Goal: Information Seeking & Learning: Learn about a topic

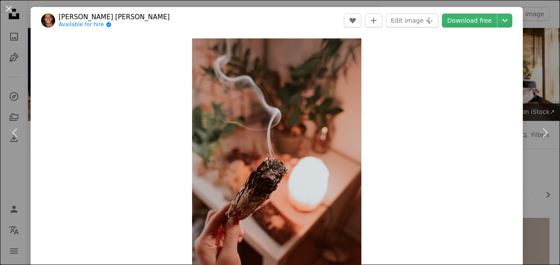
scroll to position [5015, 0]
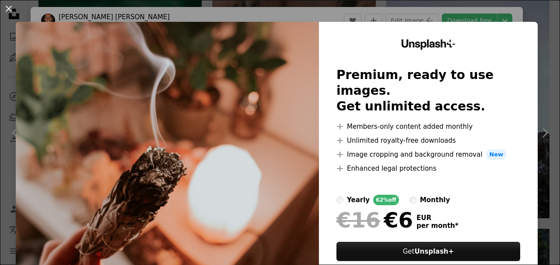
click at [548, 22] on div "An X shape Unsplash+ Premium, ready to use images. Get unlimited access. A plus…" at bounding box center [280, 132] width 560 height 265
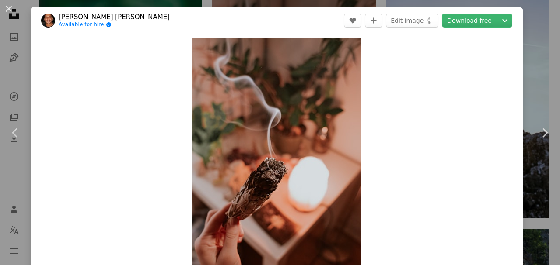
click at [548, 51] on div "An X shape Chevron left Chevron right [PERSON_NAME] [PERSON_NAME] Available for…" at bounding box center [280, 132] width 560 height 265
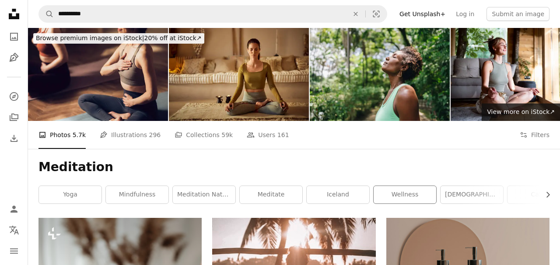
scroll to position [14, 0]
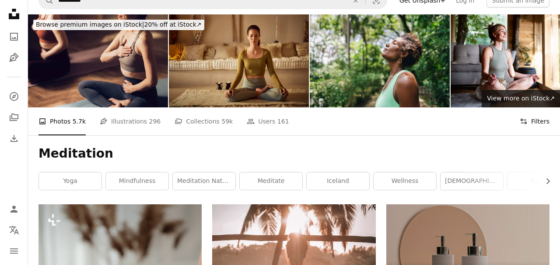
click at [527, 120] on icon "Filters" at bounding box center [524, 122] width 8 height 8
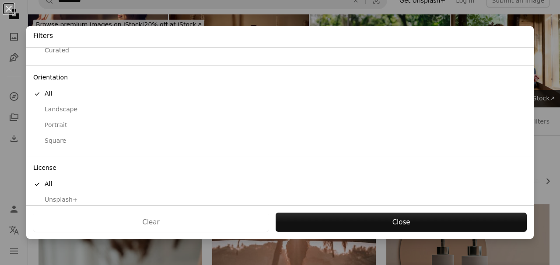
scroll to position [60, 0]
click at [59, 136] on div "Square" at bounding box center [279, 137] width 493 height 9
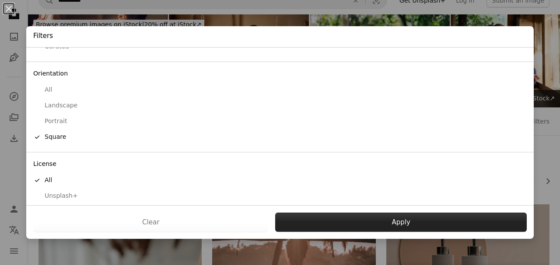
click at [342, 231] on button "Apply" at bounding box center [400, 222] width 251 height 19
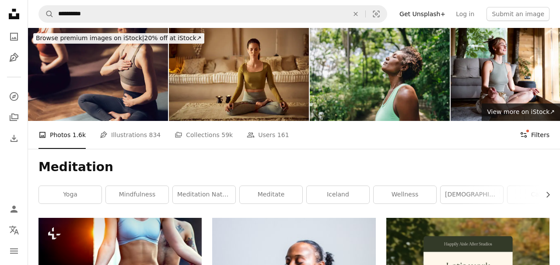
click at [537, 141] on button "Filters Filters" at bounding box center [535, 135] width 30 height 28
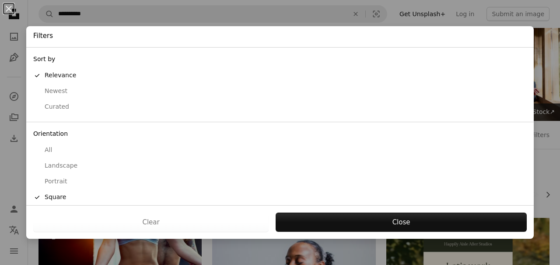
scroll to position [82, 0]
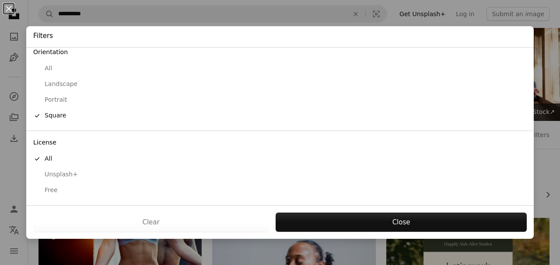
click at [57, 192] on div "Free" at bounding box center [279, 190] width 493 height 9
click at [352, 212] on div "Clear Apply" at bounding box center [279, 223] width 507 height 34
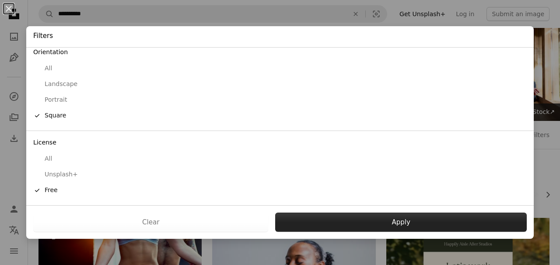
click at [354, 218] on button "Apply" at bounding box center [400, 222] width 251 height 19
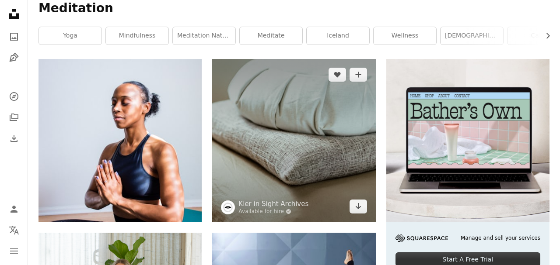
scroll to position [159, 0]
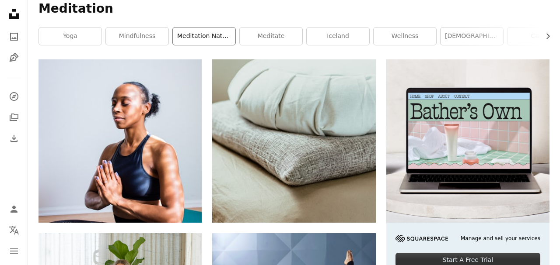
click at [214, 36] on link "meditation nature" at bounding box center [204, 36] width 63 height 17
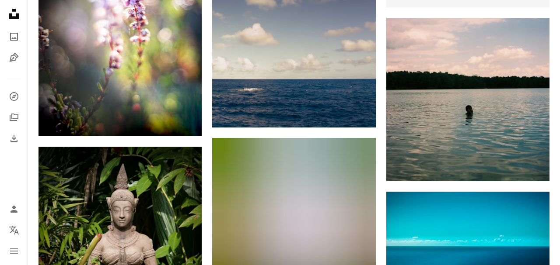
scroll to position [410, 0]
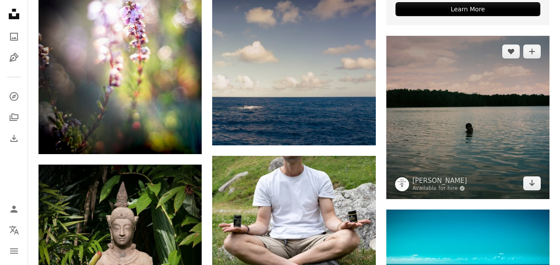
click at [468, 132] on img at bounding box center [467, 117] width 163 height 163
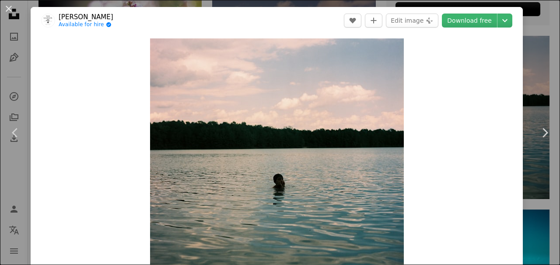
click at [542, 87] on div "An X shape Chevron left Chevron right [PERSON_NAME] Available for hire A checkm…" at bounding box center [280, 132] width 560 height 265
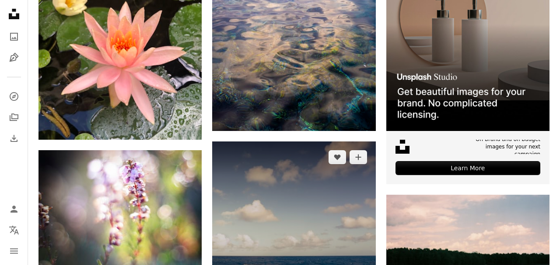
scroll to position [251, 0]
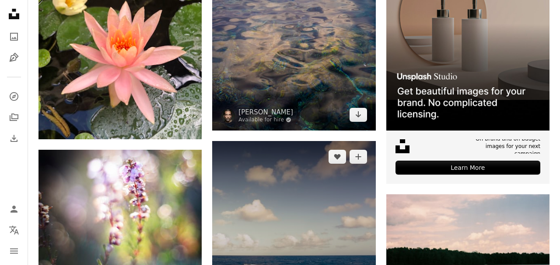
click at [294, 63] on img at bounding box center [293, 48] width 163 height 163
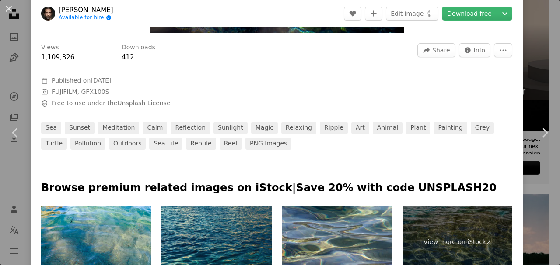
scroll to position [249, 0]
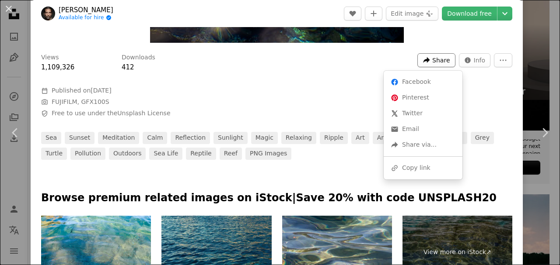
click at [430, 61] on icon "A forward-right arrow" at bounding box center [427, 60] width 8 height 8
click at [412, 169] on div "A URL sharing icon (chains) Copy link" at bounding box center [423, 169] width 72 height 16
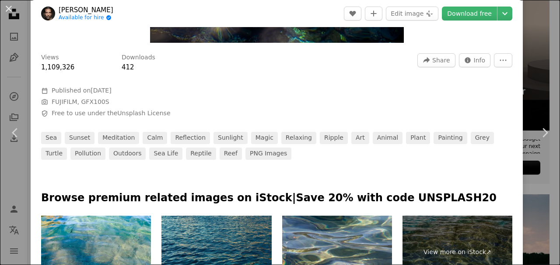
click at [554, 80] on div "An X shape Chevron left Chevron right [DEMOGRAPHIC_DATA][PERSON_NAME] Available…" at bounding box center [280, 132] width 560 height 265
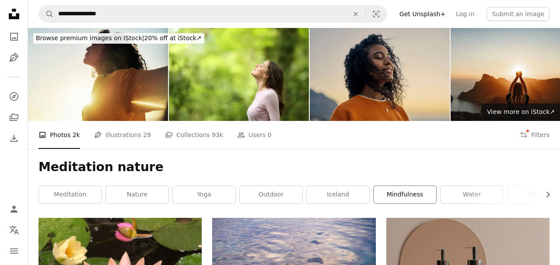
click at [394, 200] on link "mindfulness" at bounding box center [405, 194] width 63 height 17
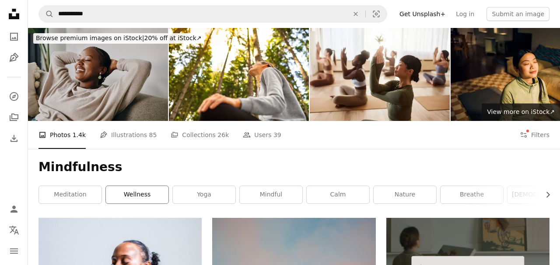
click at [140, 197] on link "wellness" at bounding box center [137, 194] width 63 height 17
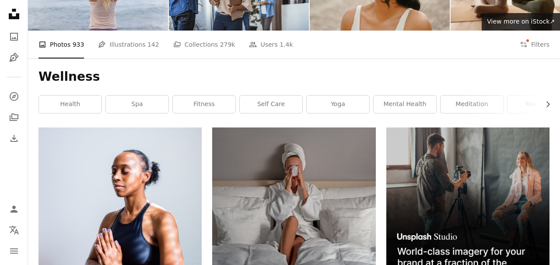
scroll to position [110, 0]
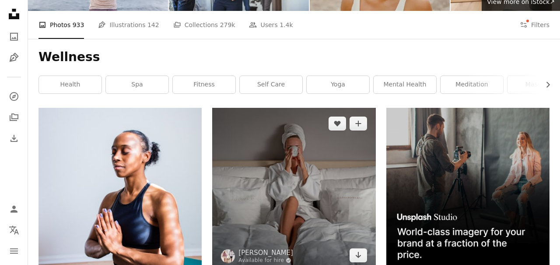
click at [287, 182] on img at bounding box center [293, 189] width 163 height 163
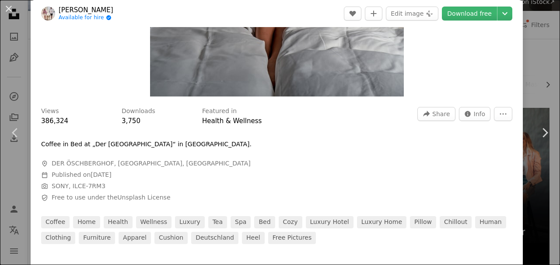
scroll to position [163, 0]
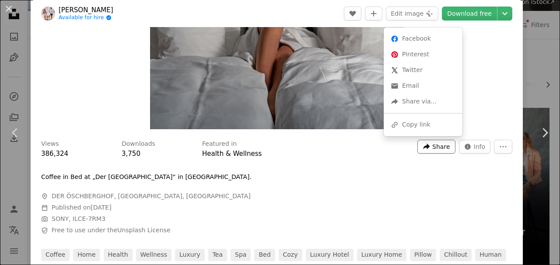
click at [444, 150] on span "Share" at bounding box center [440, 146] width 17 height 13
click at [433, 126] on div "A URL sharing icon (chains) Copy link" at bounding box center [423, 125] width 72 height 16
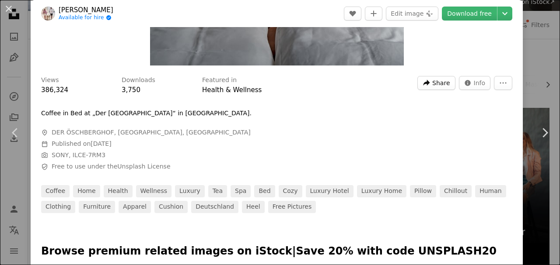
scroll to position [226, 0]
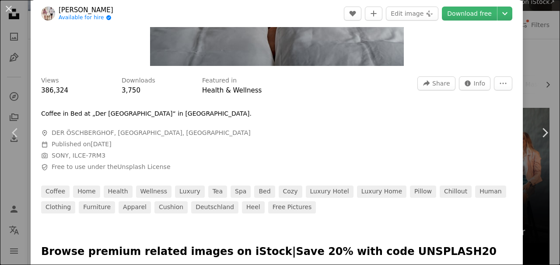
click at [548, 75] on div "An X shape Chevron left Chevron right [PERSON_NAME] Available for hire A checkm…" at bounding box center [280, 132] width 560 height 265
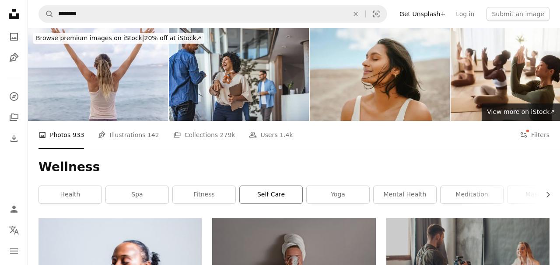
click at [289, 192] on link "self care" at bounding box center [271, 194] width 63 height 17
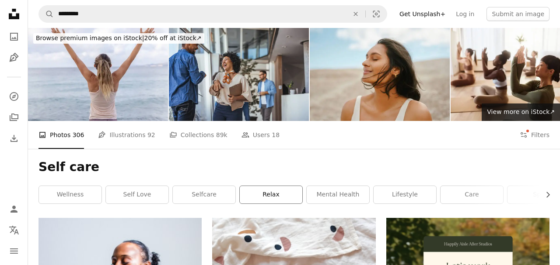
click at [292, 199] on link "relax" at bounding box center [271, 194] width 63 height 17
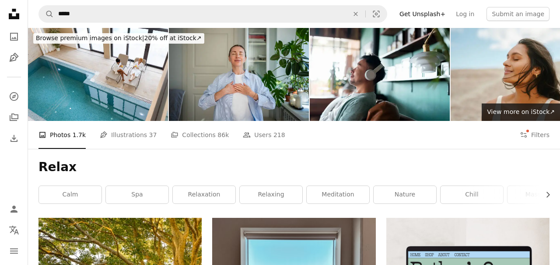
click at [324, 168] on h1 "Relax" at bounding box center [293, 168] width 511 height 16
click at [323, 167] on h1 "Relax" at bounding box center [293, 168] width 511 height 16
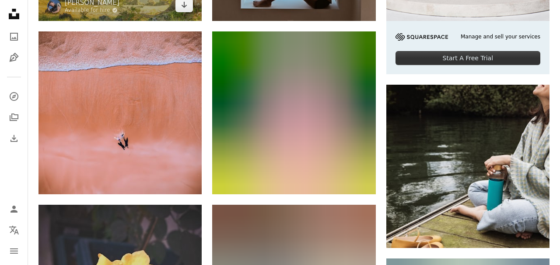
scroll to position [360, 0]
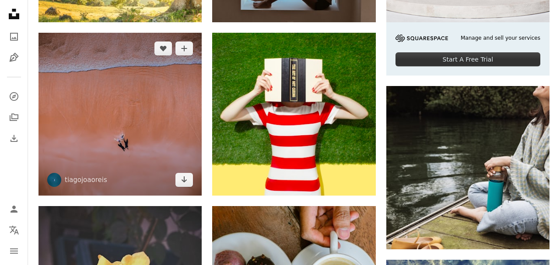
click at [162, 100] on img at bounding box center [119, 114] width 163 height 163
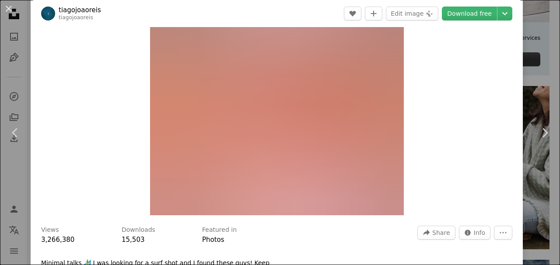
scroll to position [77, 0]
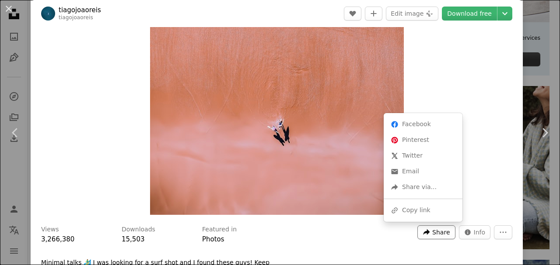
click at [441, 233] on span "Share" at bounding box center [440, 232] width 17 height 13
click at [427, 210] on div "A URL sharing icon (chains) Copy link" at bounding box center [423, 211] width 72 height 16
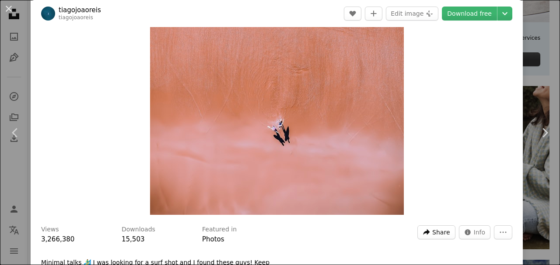
scroll to position [0, 0]
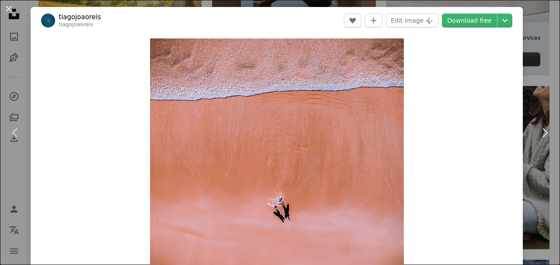
drag, startPoint x: 538, startPoint y: 80, endPoint x: 529, endPoint y: 82, distance: 9.3
click at [538, 80] on div "An X shape Chevron left Chevron right tiagojoaoreis tiagojoaoreis A heart A plu…" at bounding box center [280, 132] width 560 height 265
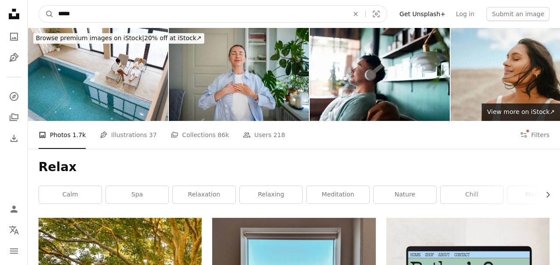
click at [168, 9] on input "*****" at bounding box center [200, 14] width 292 height 17
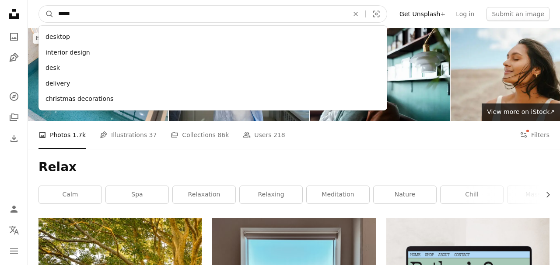
type input "*****"
click at [39, 6] on button "A magnifying glass" at bounding box center [46, 14] width 15 height 17
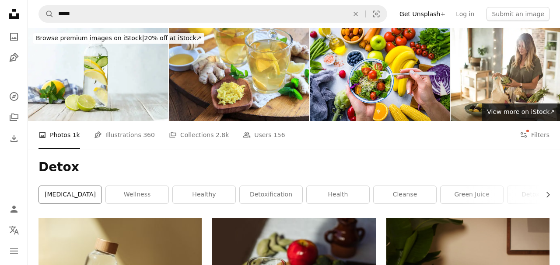
click at [100, 198] on link "[MEDICAL_DATA]" at bounding box center [70, 194] width 63 height 17
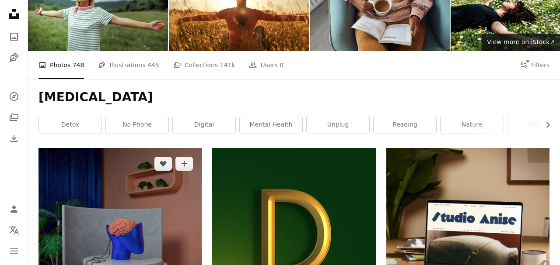
scroll to position [57, 0]
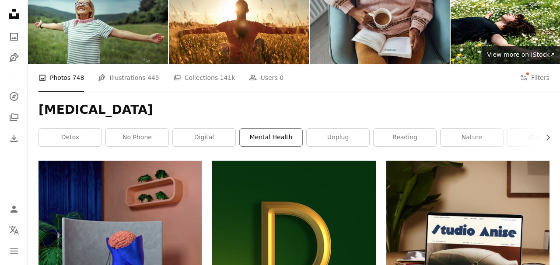
click at [267, 134] on link "mental health" at bounding box center [271, 137] width 63 height 17
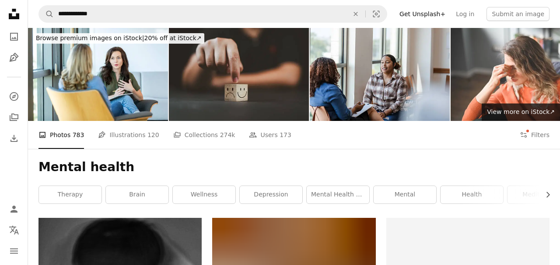
scroll to position [102, 0]
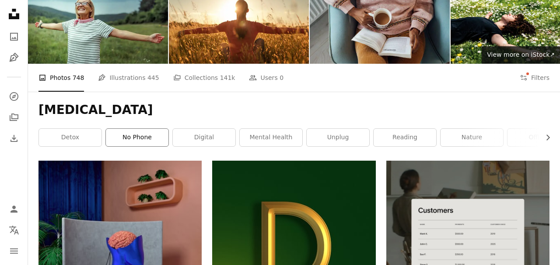
scroll to position [60, 0]
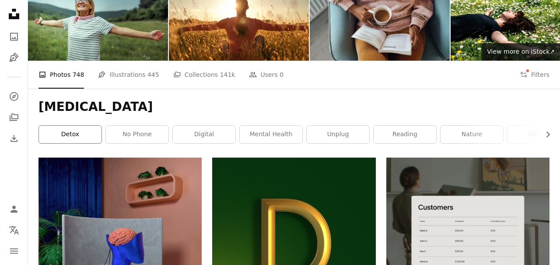
click at [67, 131] on link "detox" at bounding box center [70, 134] width 63 height 17
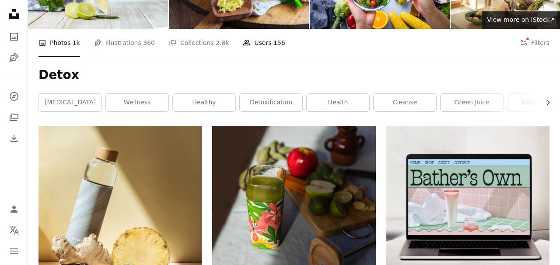
scroll to position [93, 0]
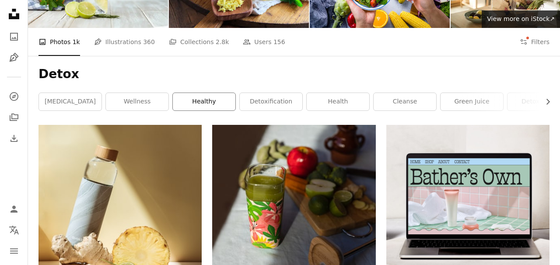
click at [213, 96] on link "healthy" at bounding box center [204, 101] width 63 height 17
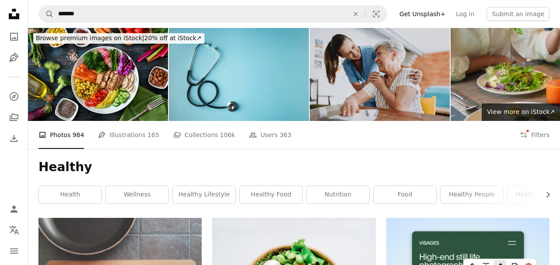
click at [231, 206] on div "Healthy Chevron right health wellness healthy lifestyle healthy food nutrition …" at bounding box center [294, 183] width 532 height 69
click at [222, 206] on div "Healthy Chevron right health wellness healthy lifestyle healthy food nutrition …" at bounding box center [294, 183] width 532 height 69
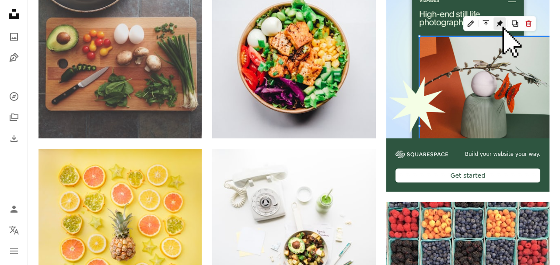
scroll to position [146, 0]
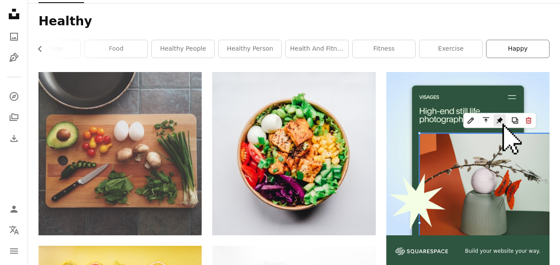
click at [516, 44] on link "happy" at bounding box center [517, 48] width 63 height 17
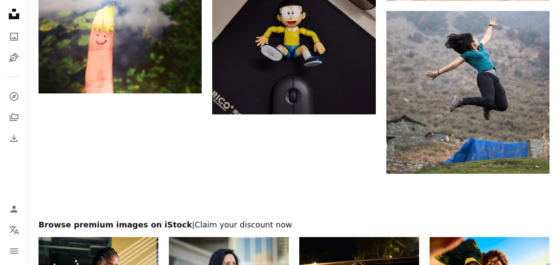
scroll to position [1628, 0]
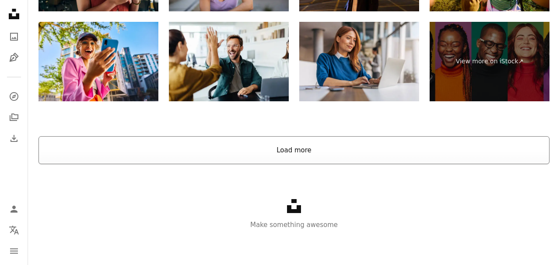
click at [307, 155] on button "Load more" at bounding box center [293, 150] width 511 height 28
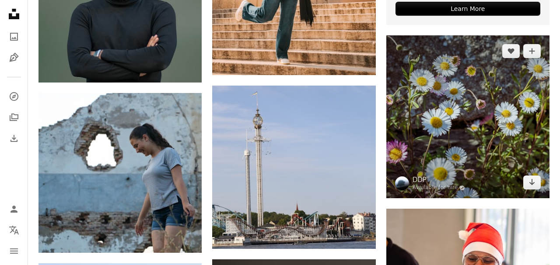
scroll to position [3789, 0]
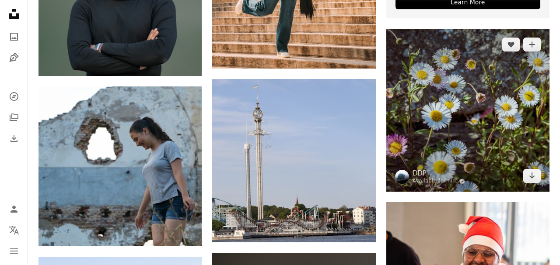
click at [504, 151] on img at bounding box center [467, 110] width 163 height 163
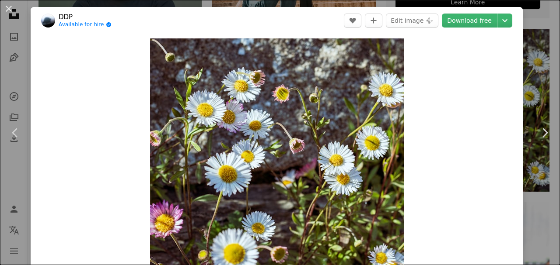
scroll to position [184, 0]
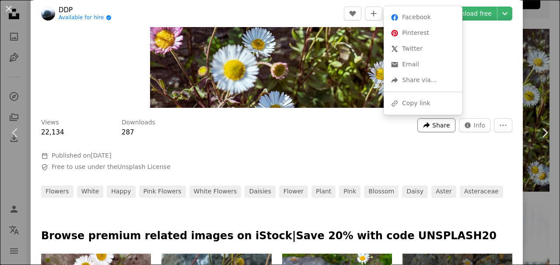
click at [447, 122] on span "Share" at bounding box center [440, 125] width 17 height 13
click at [430, 102] on div "A URL sharing icon (chains) Copy link" at bounding box center [423, 104] width 72 height 16
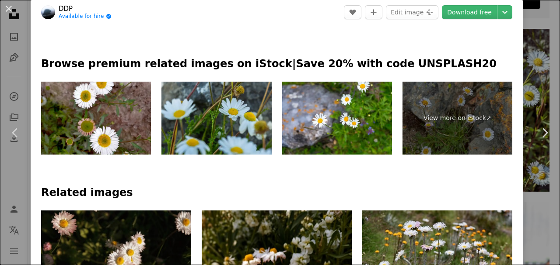
scroll to position [455, 0]
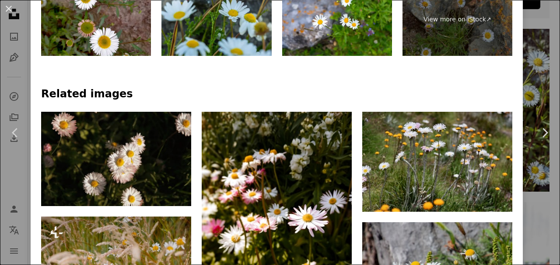
click at [548, 65] on div "An X shape Chevron left Chevron right DDP Available for hire A checkmark inside…" at bounding box center [280, 132] width 560 height 265
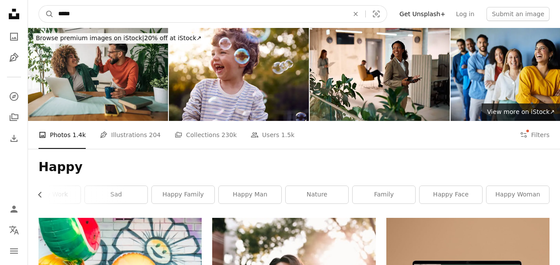
click at [119, 16] on input "*****" at bounding box center [200, 14] width 292 height 17
type input "**********"
click at [39, 6] on button "A magnifying glass" at bounding box center [46, 14] width 15 height 17
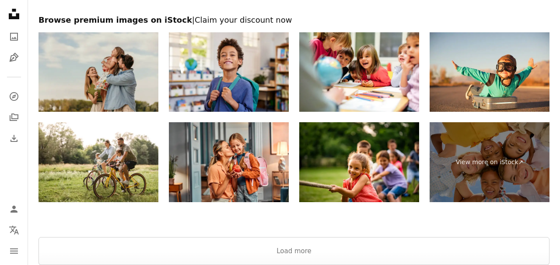
scroll to position [1780, 0]
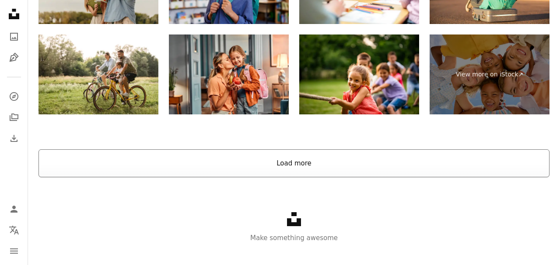
click at [234, 173] on button "Load more" at bounding box center [293, 164] width 511 height 28
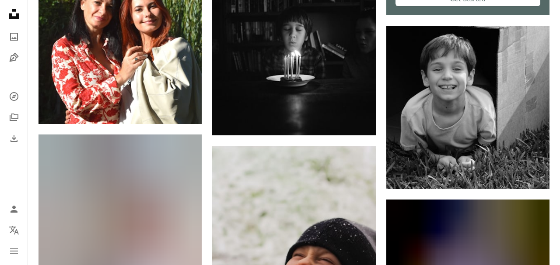
scroll to position [0, 0]
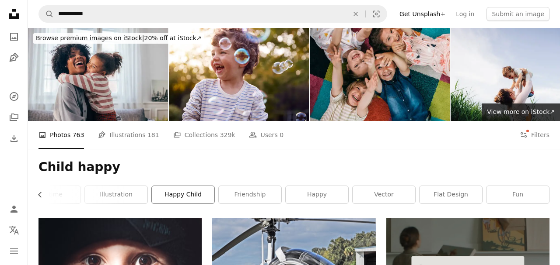
click at [176, 193] on link "happy child" at bounding box center [183, 194] width 63 height 17
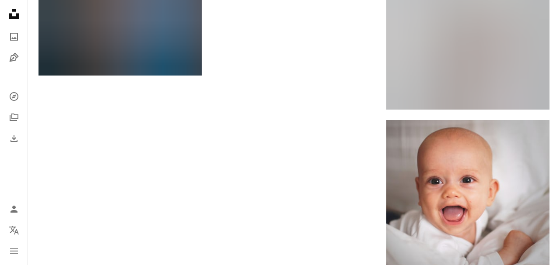
scroll to position [1791, 0]
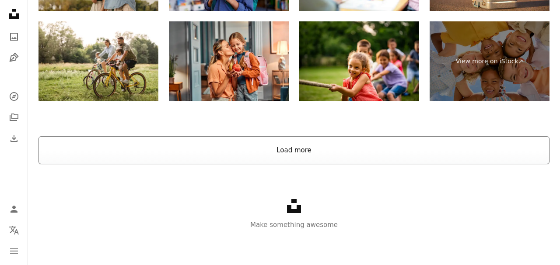
click at [266, 149] on button "Load more" at bounding box center [293, 150] width 511 height 28
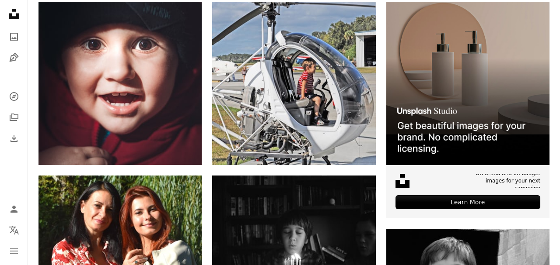
scroll to position [0, 0]
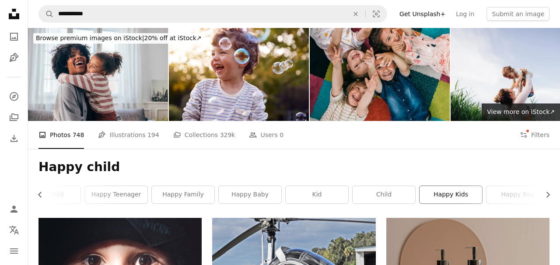
click at [459, 191] on link "happy kids" at bounding box center [450, 194] width 63 height 17
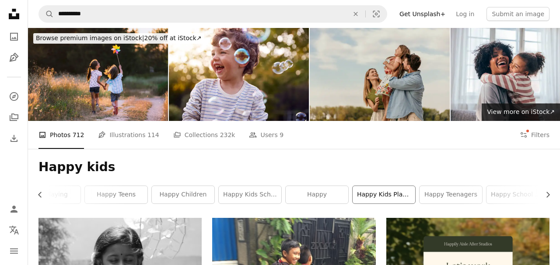
click at [378, 201] on link "happy kids playing" at bounding box center [384, 194] width 63 height 17
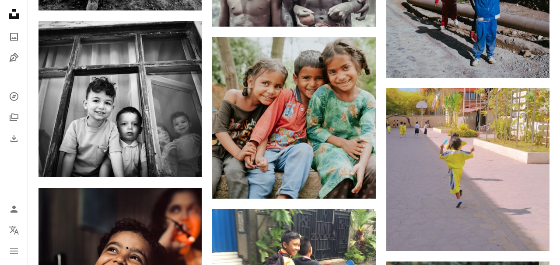
scroll to position [747, 0]
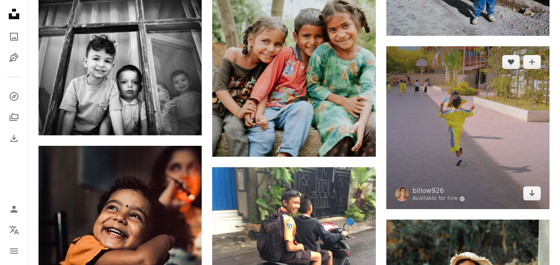
click at [457, 145] on img at bounding box center [467, 127] width 163 height 163
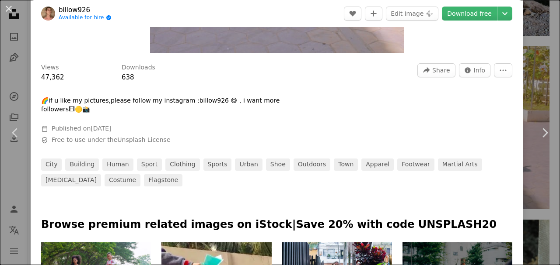
scroll to position [212, 0]
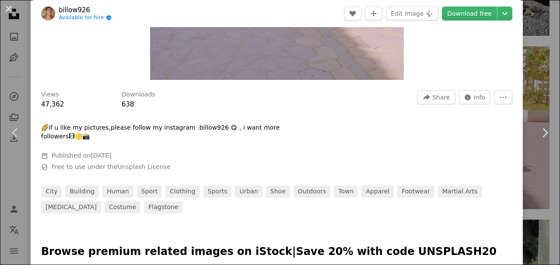
click at [543, 70] on div "An X shape Chevron left Chevron right billow926 Available for hire A checkmark …" at bounding box center [280, 132] width 560 height 265
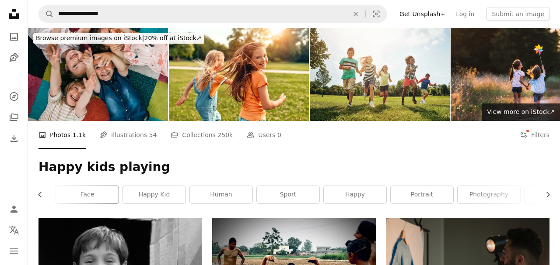
scroll to position [0, 289]
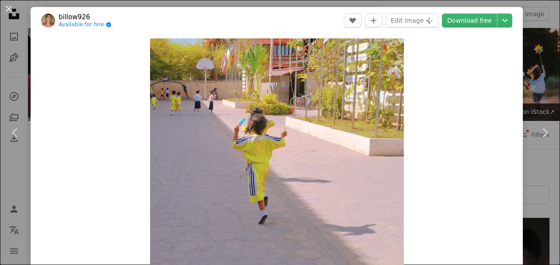
scroll to position [747, 0]
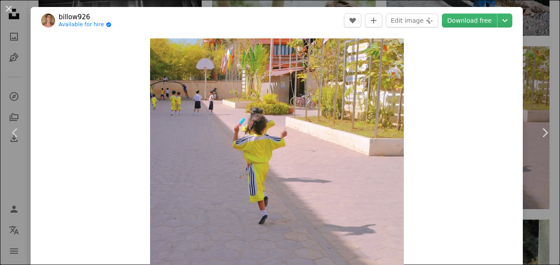
click at [546, 73] on div "An X shape Chevron left Chevron right billow926 Available for hire A checkmark …" at bounding box center [280, 132] width 560 height 265
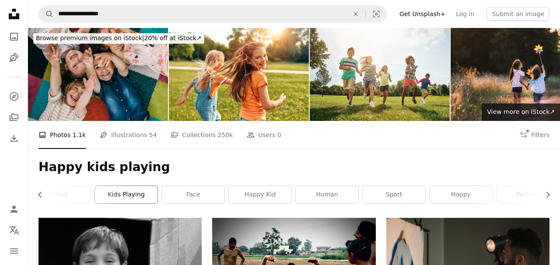
scroll to position [0, 146]
click at [123, 196] on link "kids playing" at bounding box center [125, 194] width 63 height 17
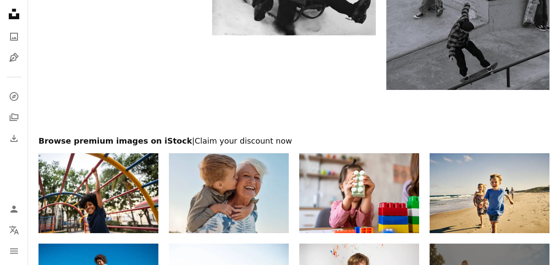
scroll to position [1161, 0]
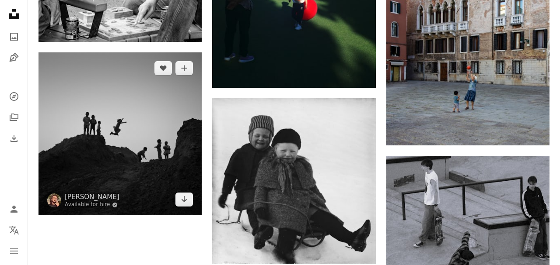
click at [131, 121] on img at bounding box center [119, 133] width 163 height 163
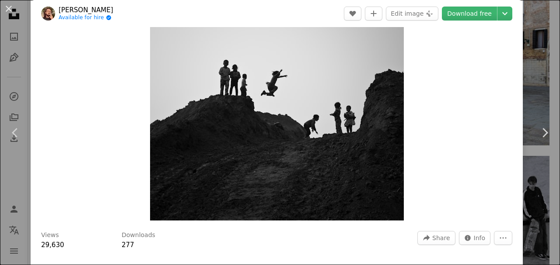
scroll to position [89, 0]
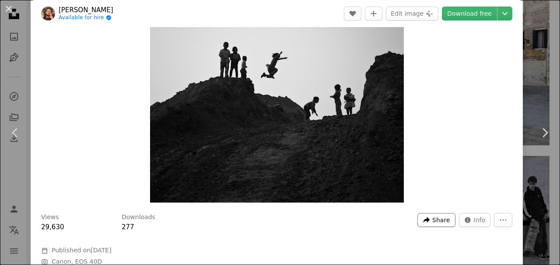
click at [444, 220] on span "Share" at bounding box center [440, 220] width 17 height 13
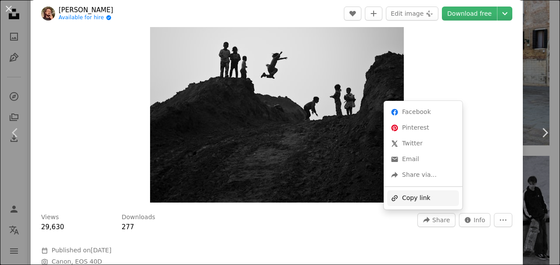
click at [418, 197] on div "A URL sharing icon (chains) Copy link" at bounding box center [423, 199] width 72 height 16
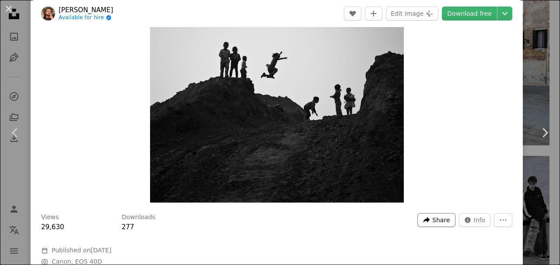
click at [430, 220] on icon "Share this image" at bounding box center [426, 220] width 7 height 6
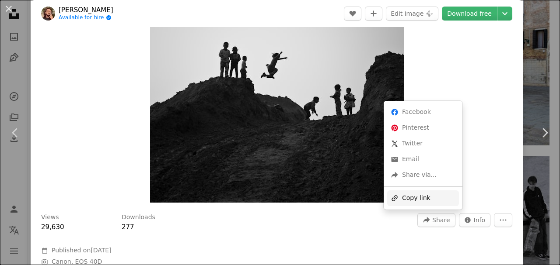
click at [428, 202] on div "A URL sharing icon (chains) Copy link" at bounding box center [423, 199] width 72 height 16
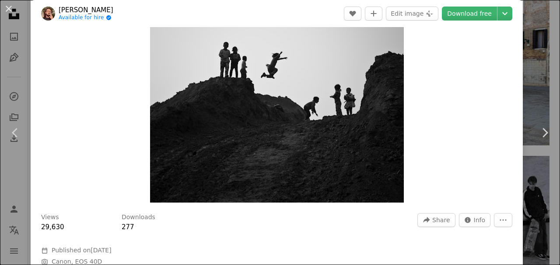
click at [549, 73] on div "An X shape Chevron left Chevron right ling hua Available for hire A checkmark i…" at bounding box center [280, 132] width 560 height 265
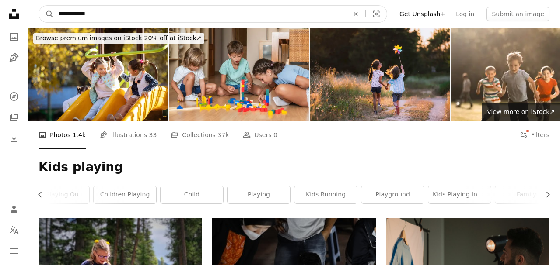
click at [251, 10] on input "**********" at bounding box center [200, 14] width 292 height 17
click at [294, 13] on input "**********" at bounding box center [200, 14] width 292 height 17
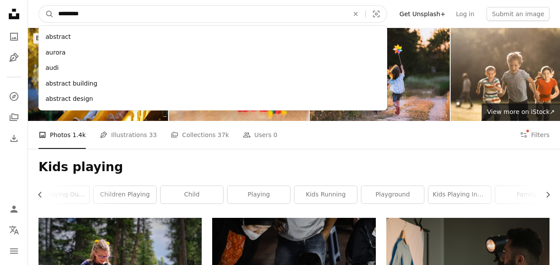
type input "*********"
click at [39, 6] on button "A magnifying glass" at bounding box center [46, 14] width 15 height 17
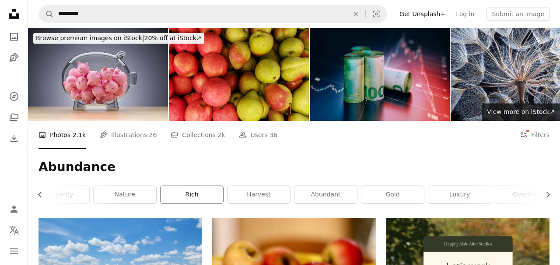
click at [203, 193] on link "rich" at bounding box center [192, 194] width 63 height 17
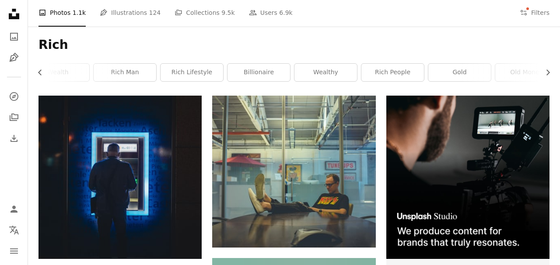
scroll to position [26, 0]
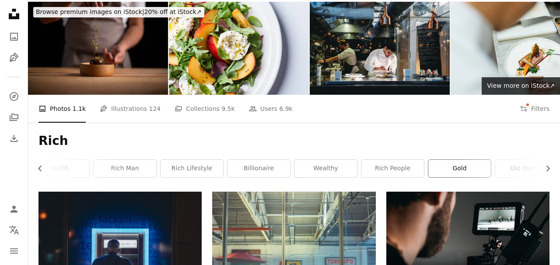
click at [448, 164] on link "gold" at bounding box center [459, 168] width 63 height 17
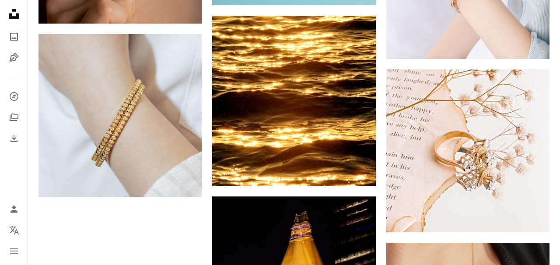
scroll to position [1061, 0]
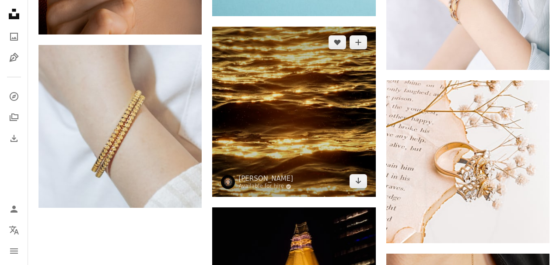
click at [307, 85] on img at bounding box center [293, 112] width 163 height 171
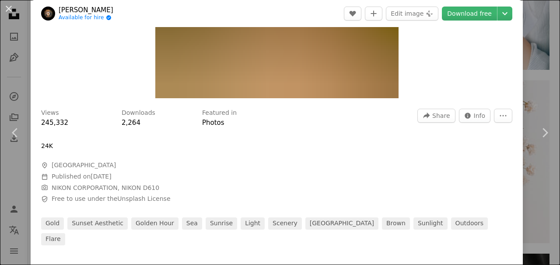
scroll to position [194, 0]
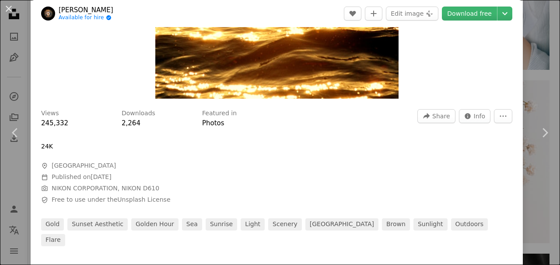
click at [430, 124] on div "Views 245,332 Downloads 2,264 Featured in Photos A forward-right arrow Share In…" at bounding box center [276, 118] width 471 height 19
click at [443, 117] on span "Share" at bounding box center [440, 116] width 17 height 13
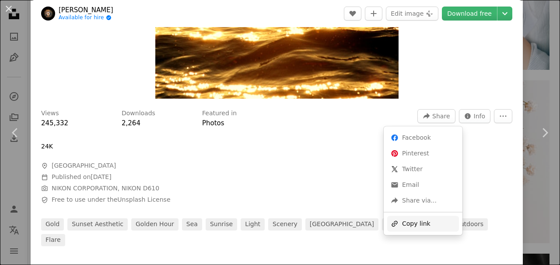
click at [422, 220] on div "A URL sharing icon (chains) Copy link" at bounding box center [423, 224] width 72 height 16
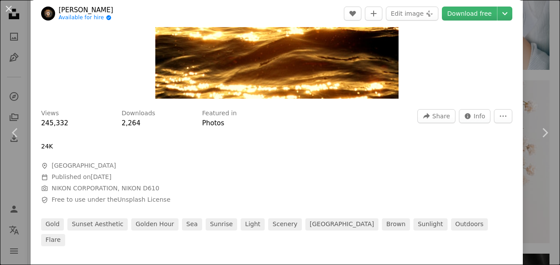
click at [548, 35] on div "An X shape Chevron left Chevron right [PERSON_NAME] Available for hire A checkm…" at bounding box center [280, 132] width 560 height 265
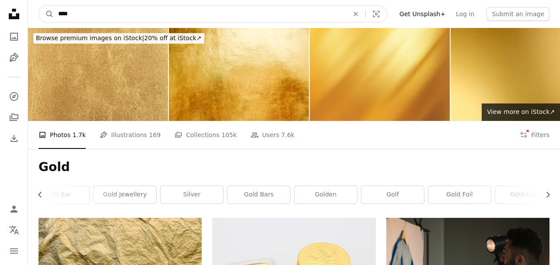
click at [161, 11] on input "****" at bounding box center [200, 14] width 292 height 17
type input "**********"
click button "A magnifying glass" at bounding box center [46, 14] width 15 height 17
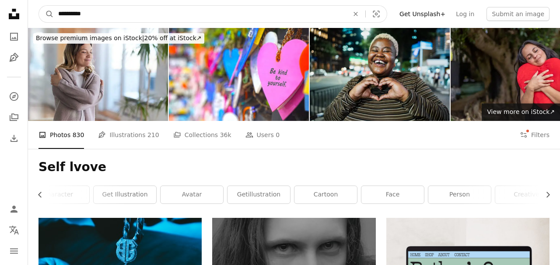
click at [120, 17] on input "**********" at bounding box center [200, 14] width 292 height 17
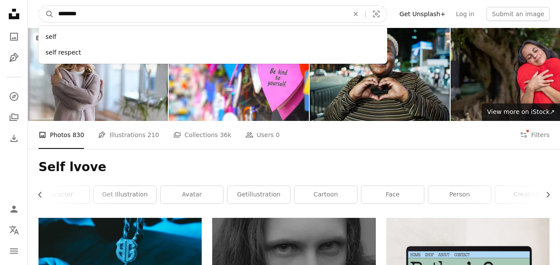
type input "*********"
click button "A magnifying glass" at bounding box center [46, 14] width 15 height 17
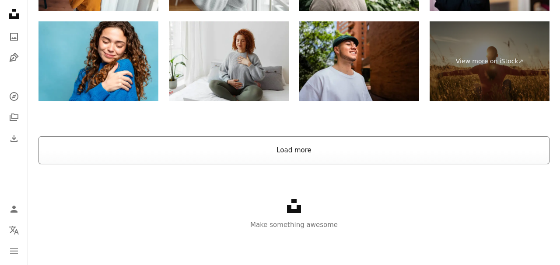
click at [174, 153] on button "Load more" at bounding box center [293, 150] width 511 height 28
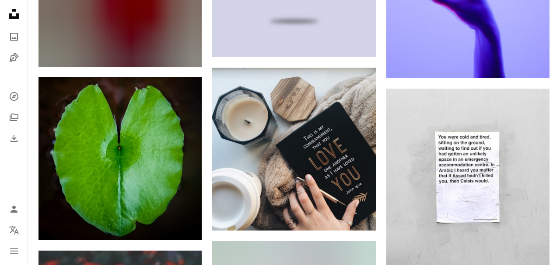
scroll to position [2372, 0]
